Goal: Find specific page/section: Find specific page/section

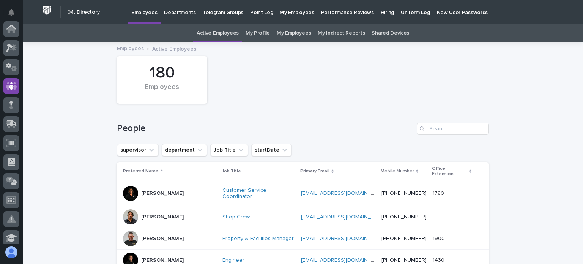
scroll to position [57, 0]
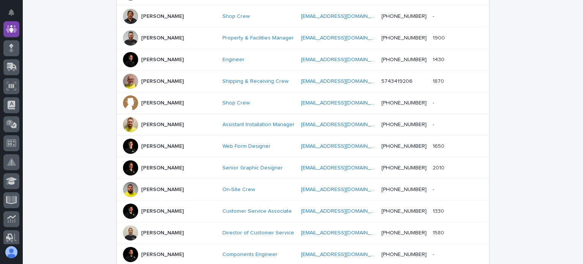
click at [131, 139] on div at bounding box center [130, 146] width 15 height 15
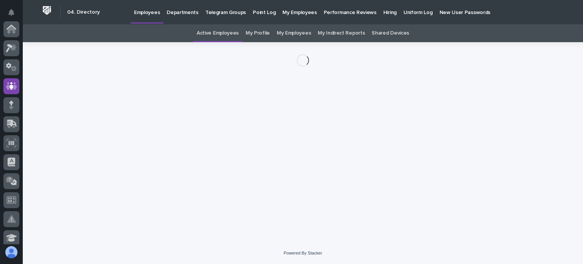
scroll to position [57, 0]
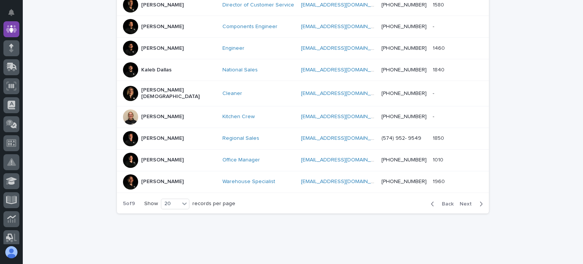
scroll to position [428, 0]
click at [462, 200] on button "Next" at bounding box center [473, 203] width 32 height 7
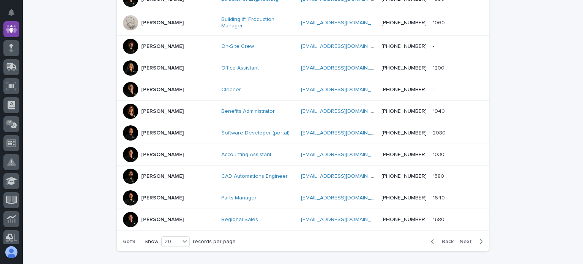
scroll to position [436, 0]
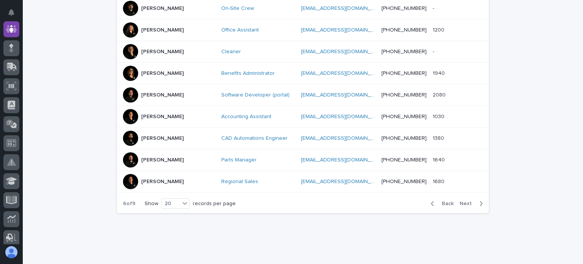
click at [464, 201] on span "Next" at bounding box center [468, 203] width 17 height 5
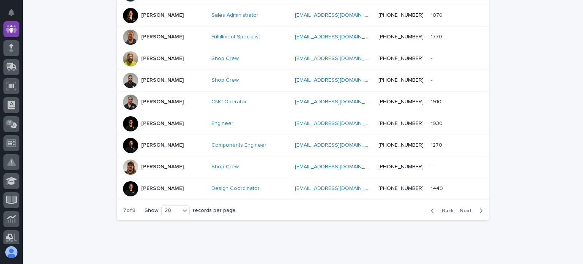
scroll to position [432, 0]
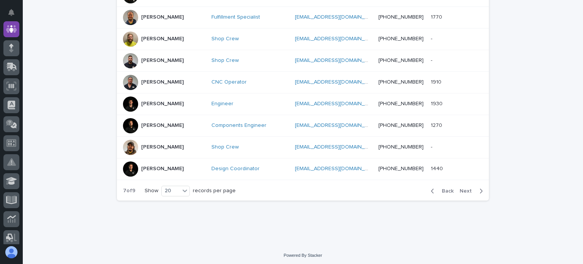
click at [469, 188] on span "Next" at bounding box center [468, 190] width 17 height 5
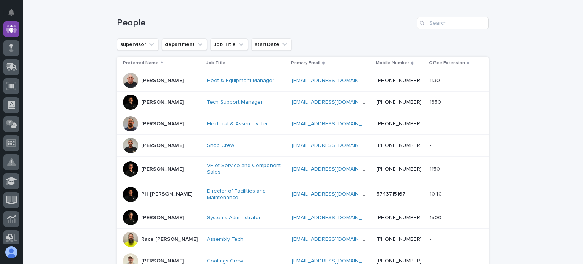
scroll to position [90, 0]
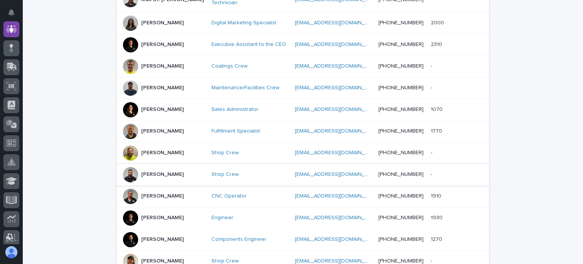
scroll to position [432, 0]
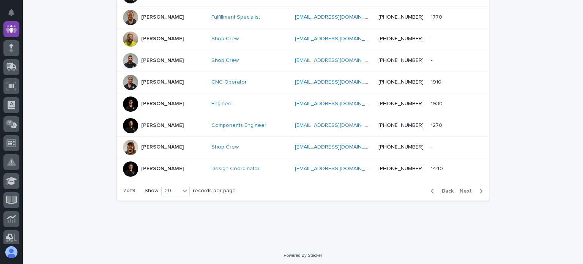
click at [464, 188] on span "Next" at bounding box center [468, 190] width 17 height 5
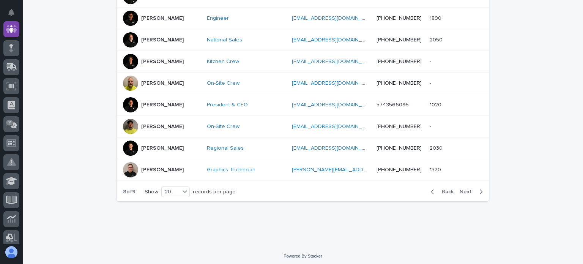
scroll to position [436, 0]
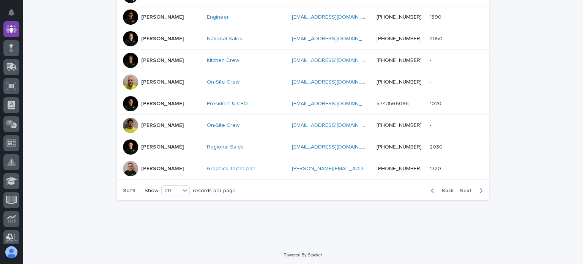
click at [461, 188] on span "Next" at bounding box center [468, 190] width 17 height 5
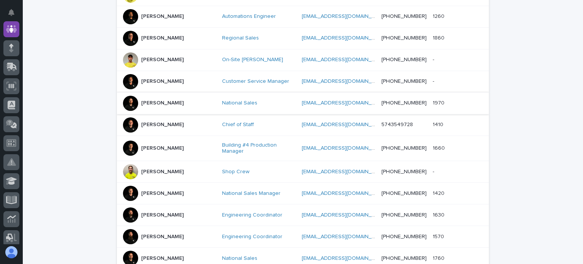
scroll to position [428, 0]
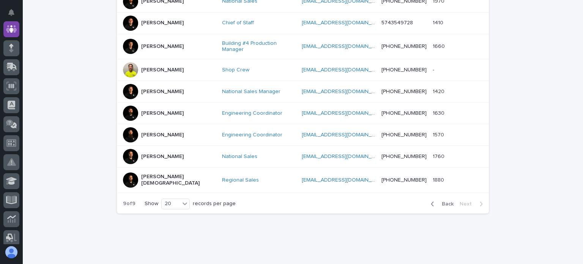
click at [446, 201] on span "Back" at bounding box center [445, 203] width 16 height 5
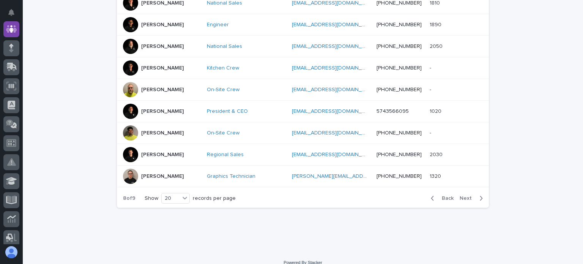
click at [446, 189] on div "Back Next" at bounding box center [457, 198] width 64 height 19
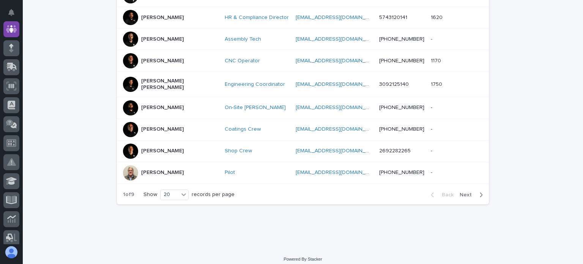
click at [129, 35] on div at bounding box center [130, 39] width 15 height 15
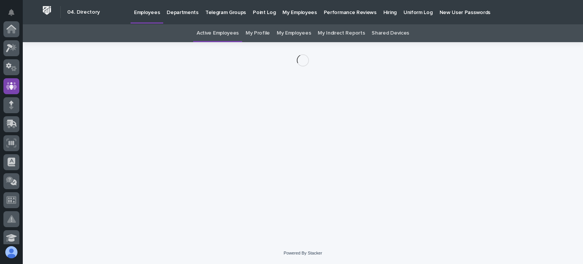
scroll to position [57, 0]
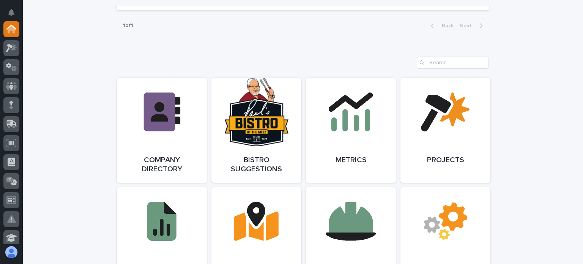
scroll to position [380, 0]
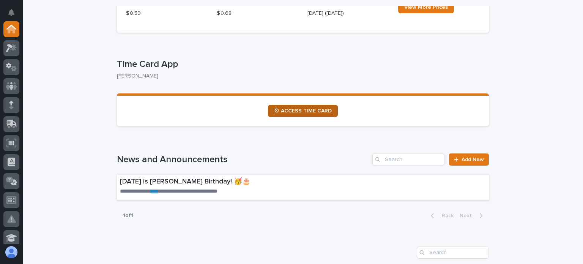
click at [292, 106] on link "⏲ ACCESS TIME CARD" at bounding box center [303, 111] width 70 height 12
